Goal: Navigation & Orientation: Find specific page/section

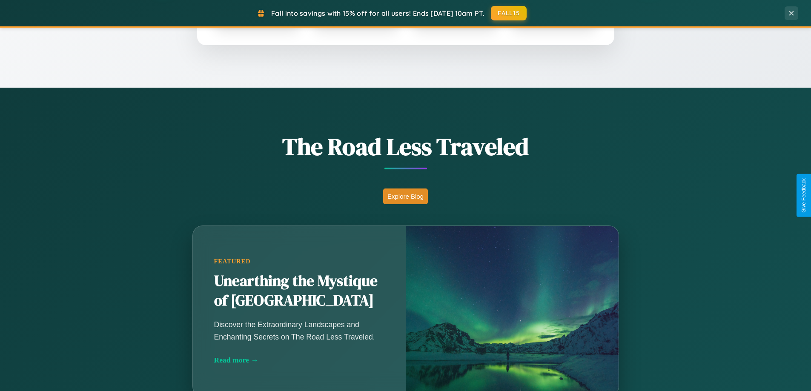
scroll to position [586, 0]
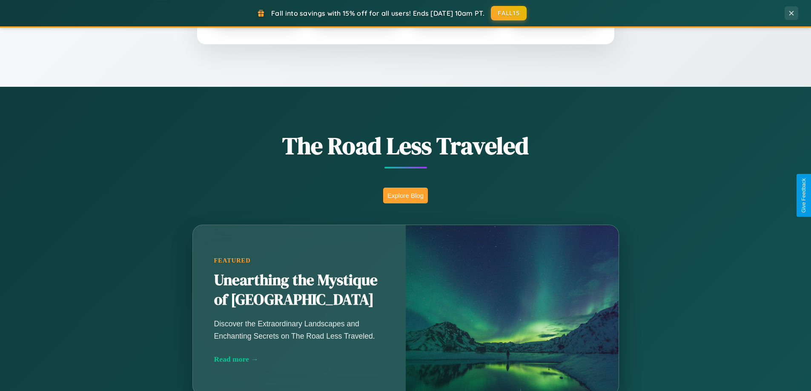
click at [405, 195] on button "Explore Blog" at bounding box center [405, 196] width 45 height 16
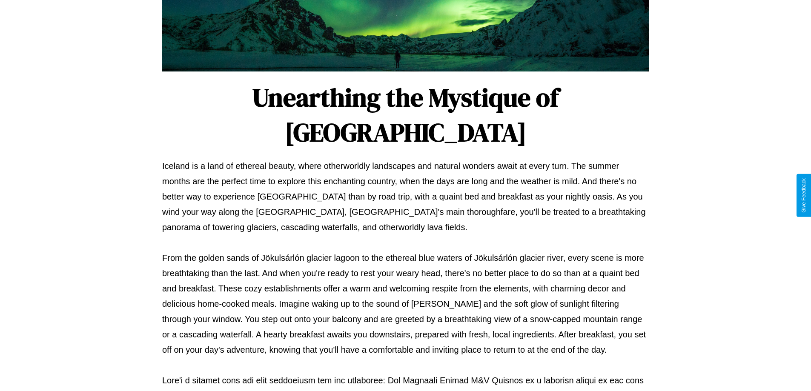
scroll to position [276, 0]
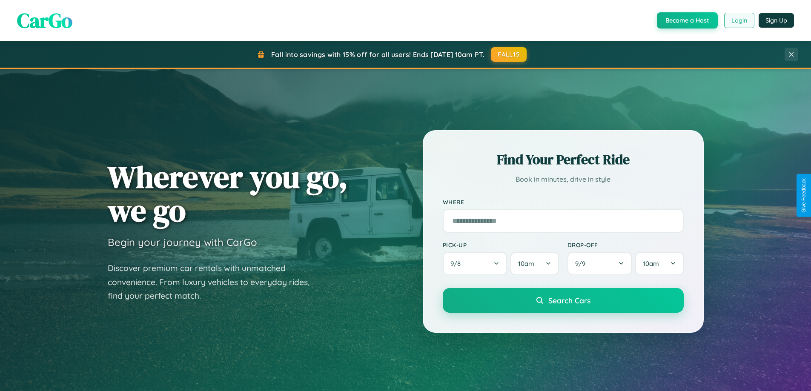
click at [739, 20] on button "Login" at bounding box center [739, 20] width 30 height 15
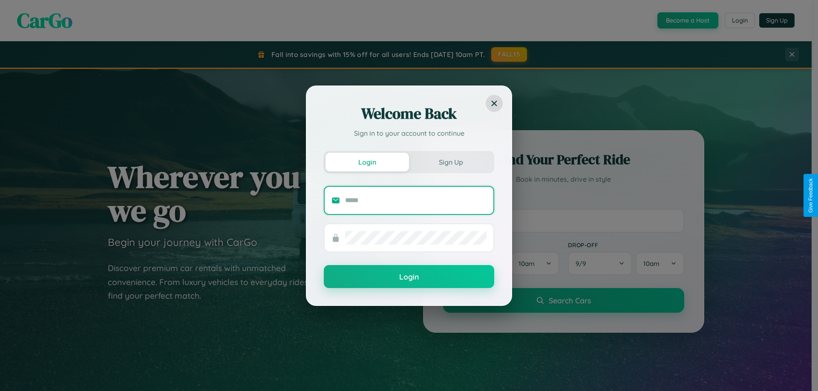
click at [416, 200] on input "text" at bounding box center [415, 201] width 141 height 14
type input "**********"
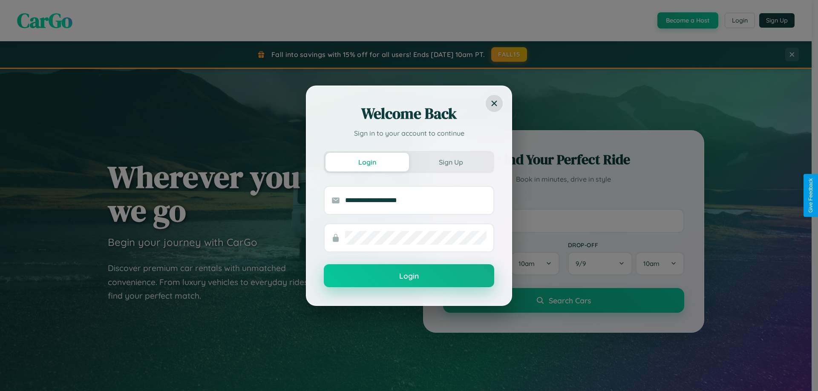
click at [409, 276] on button "Login" at bounding box center [409, 275] width 170 height 23
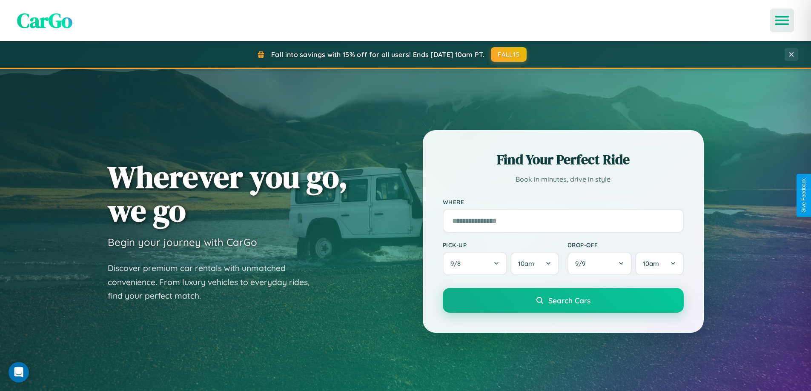
click at [782, 20] on icon "Open menu" at bounding box center [782, 21] width 12 height 8
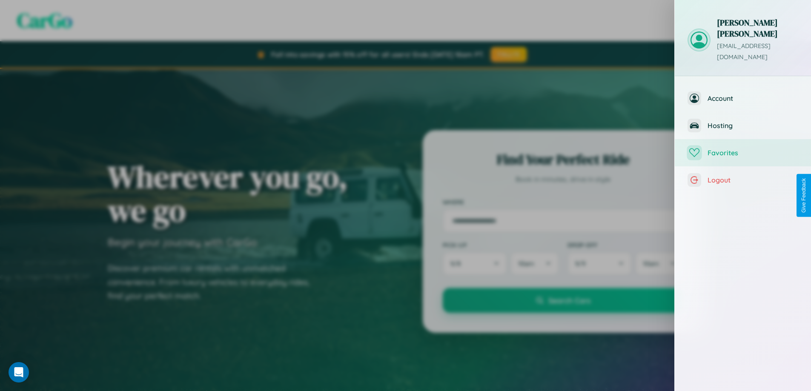
click at [743, 149] on span "Favorites" at bounding box center [753, 153] width 91 height 9
